Goal: Information Seeking & Learning: Learn about a topic

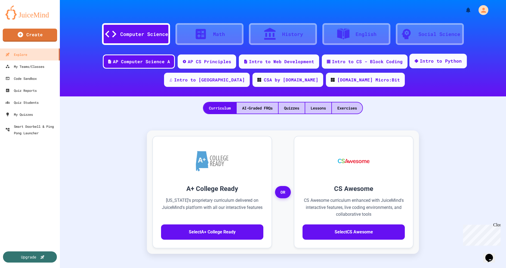
click at [420, 60] on div "Intro to Python" at bounding box center [441, 61] width 42 height 7
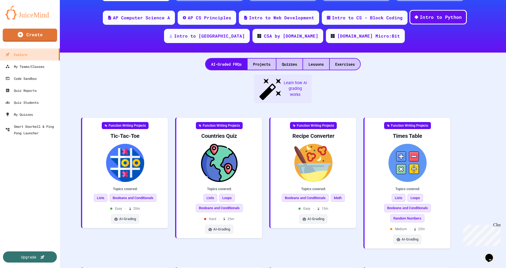
scroll to position [62, 0]
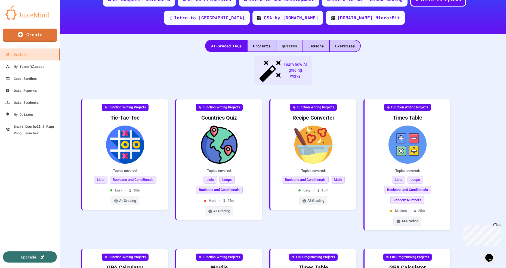
click at [288, 48] on div "Quizzes" at bounding box center [290, 45] width 26 height 11
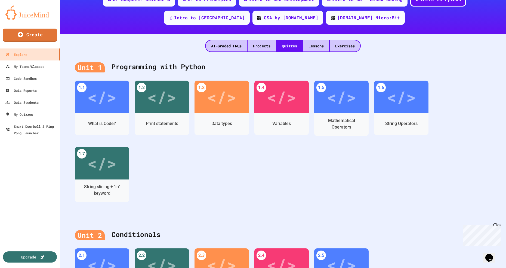
click at [160, 121] on div "Print statements" at bounding box center [162, 123] width 32 height 7
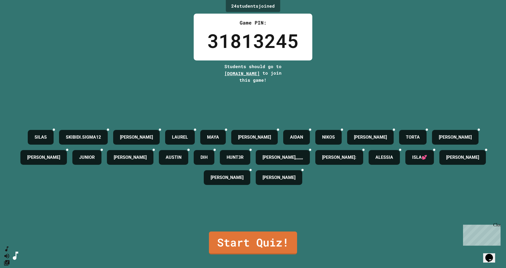
click at [263, 254] on link "Start Quiz!" at bounding box center [253, 242] width 88 height 23
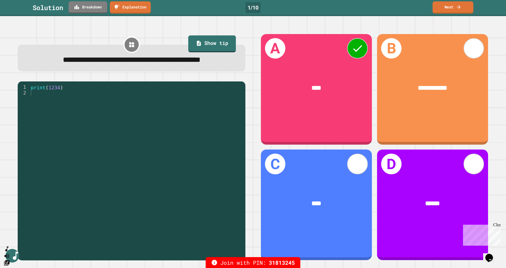
click at [447, 11] on link "Next" at bounding box center [453, 7] width 41 height 12
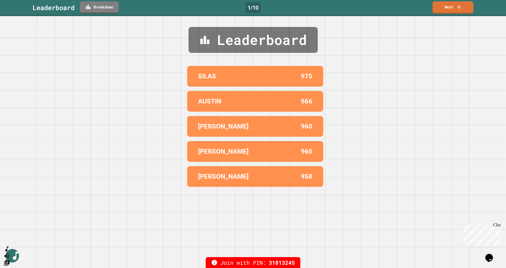
click at [451, 10] on link "Next" at bounding box center [453, 7] width 41 height 12
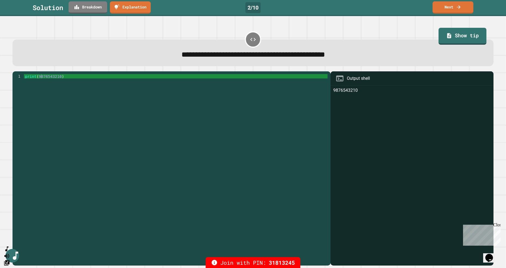
click at [457, 11] on link "Next" at bounding box center [453, 7] width 41 height 12
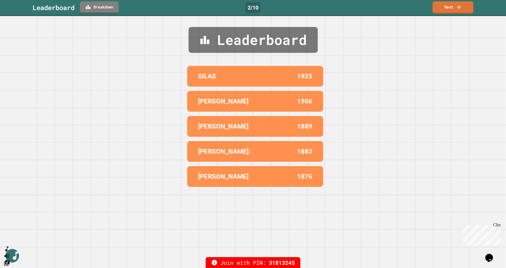
click at [454, 12] on link "Next" at bounding box center [453, 7] width 41 height 12
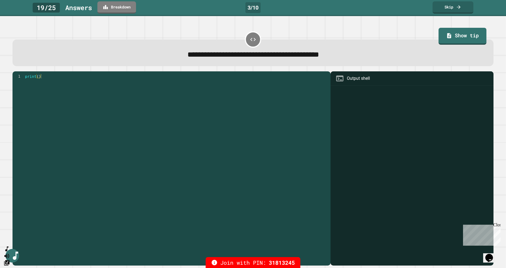
click at [454, 11] on link "Skip" at bounding box center [453, 7] width 41 height 12
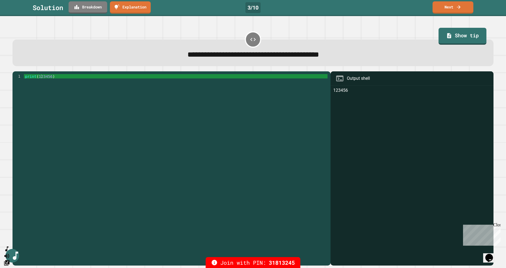
click at [453, 6] on link "Next" at bounding box center [453, 7] width 41 height 12
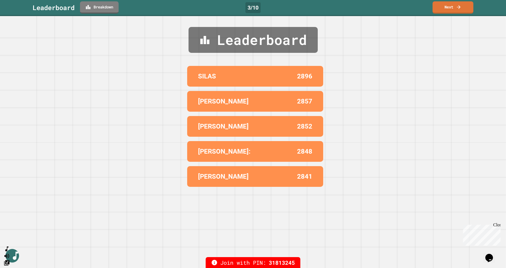
click at [451, 5] on link "Next" at bounding box center [453, 7] width 41 height 12
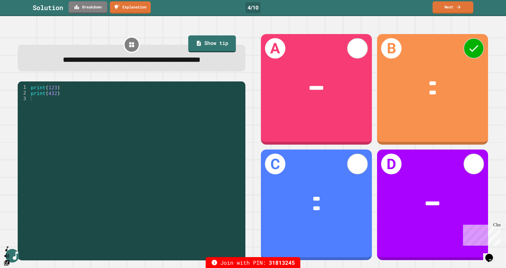
click at [449, 10] on link "Next" at bounding box center [453, 7] width 41 height 12
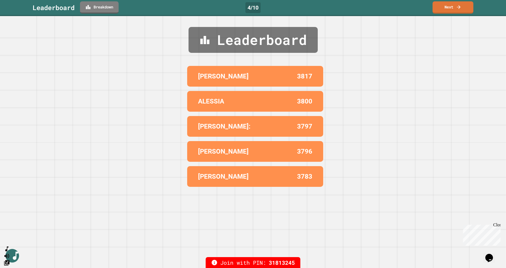
click at [443, 12] on link "Next" at bounding box center [453, 7] width 41 height 12
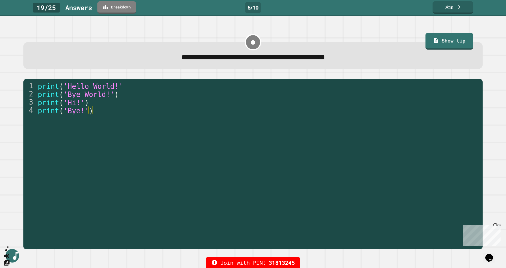
click at [450, 10] on link "Skip" at bounding box center [453, 7] width 41 height 12
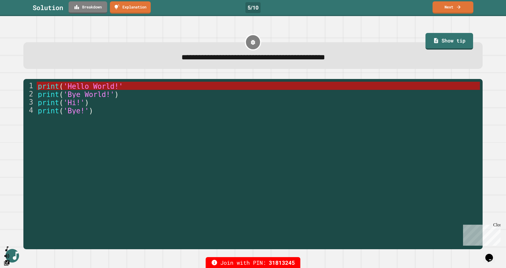
click at [454, 12] on link "Next" at bounding box center [453, 7] width 41 height 12
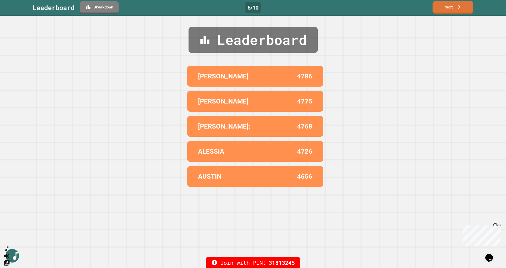
click at [458, 10] on icon at bounding box center [458, 6] width 5 height 5
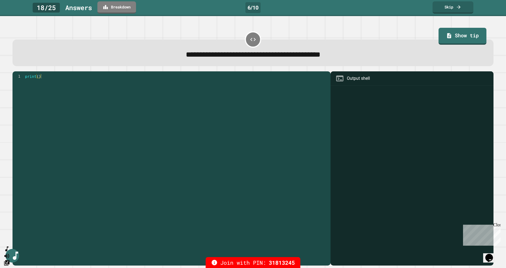
click at [454, 11] on link "Skip" at bounding box center [453, 7] width 41 height 12
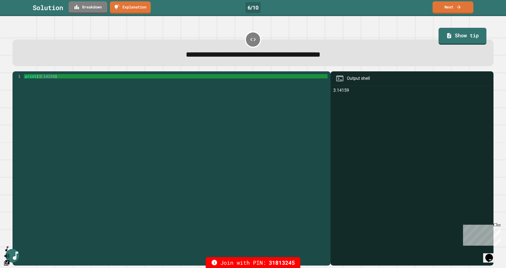
click at [452, 10] on link "Next" at bounding box center [453, 7] width 41 height 12
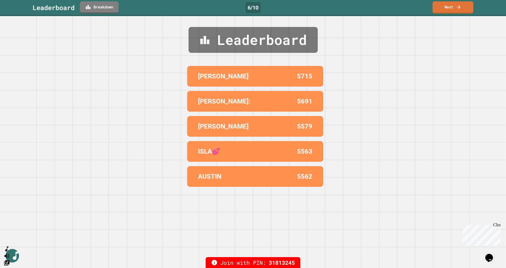
click at [452, 10] on link "Next" at bounding box center [453, 7] width 41 height 12
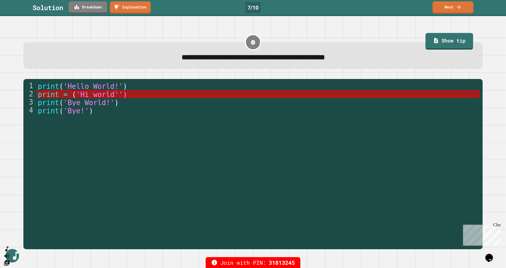
click at [454, 12] on link "Next" at bounding box center [453, 7] width 41 height 12
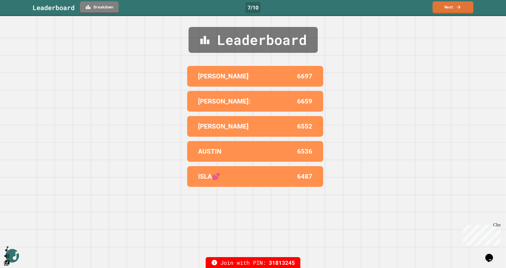
click at [454, 8] on link "Next" at bounding box center [453, 7] width 41 height 12
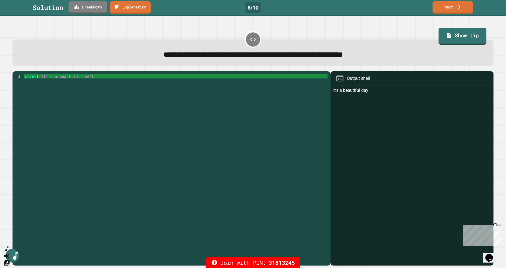
click at [451, 12] on link "Next" at bounding box center [453, 7] width 41 height 12
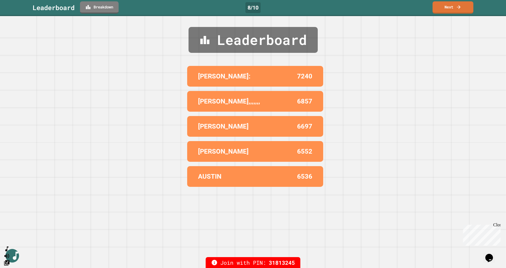
click at [443, 5] on link "Next" at bounding box center [453, 7] width 41 height 12
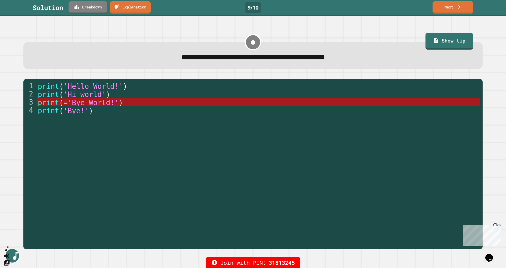
click at [452, 9] on link "Next" at bounding box center [453, 7] width 41 height 12
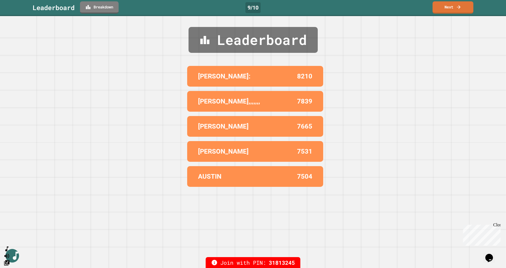
click at [457, 11] on link "Next" at bounding box center [453, 7] width 41 height 12
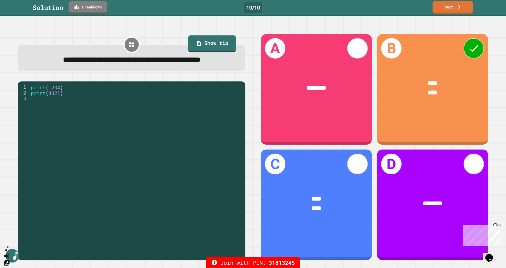
click at [452, 10] on link "Next" at bounding box center [453, 7] width 41 height 12
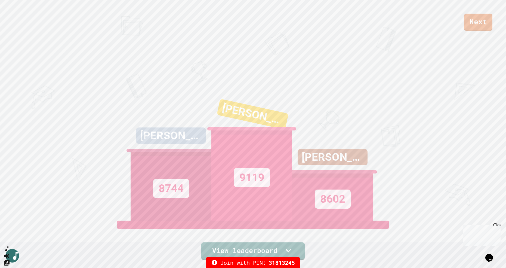
click at [477, 23] on link "Next" at bounding box center [478, 22] width 28 height 17
